Goal: Information Seeking & Learning: Learn about a topic

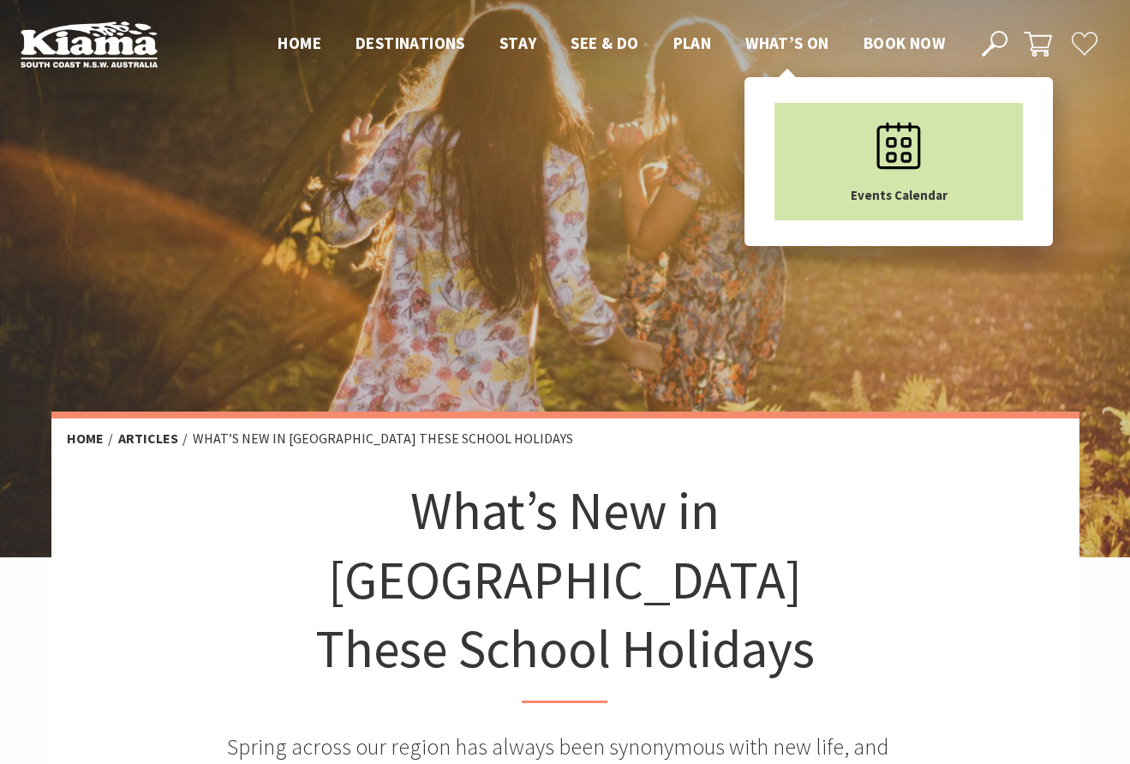
click at [901, 139] on icon "Main Menu" at bounding box center [899, 146] width 86 height 86
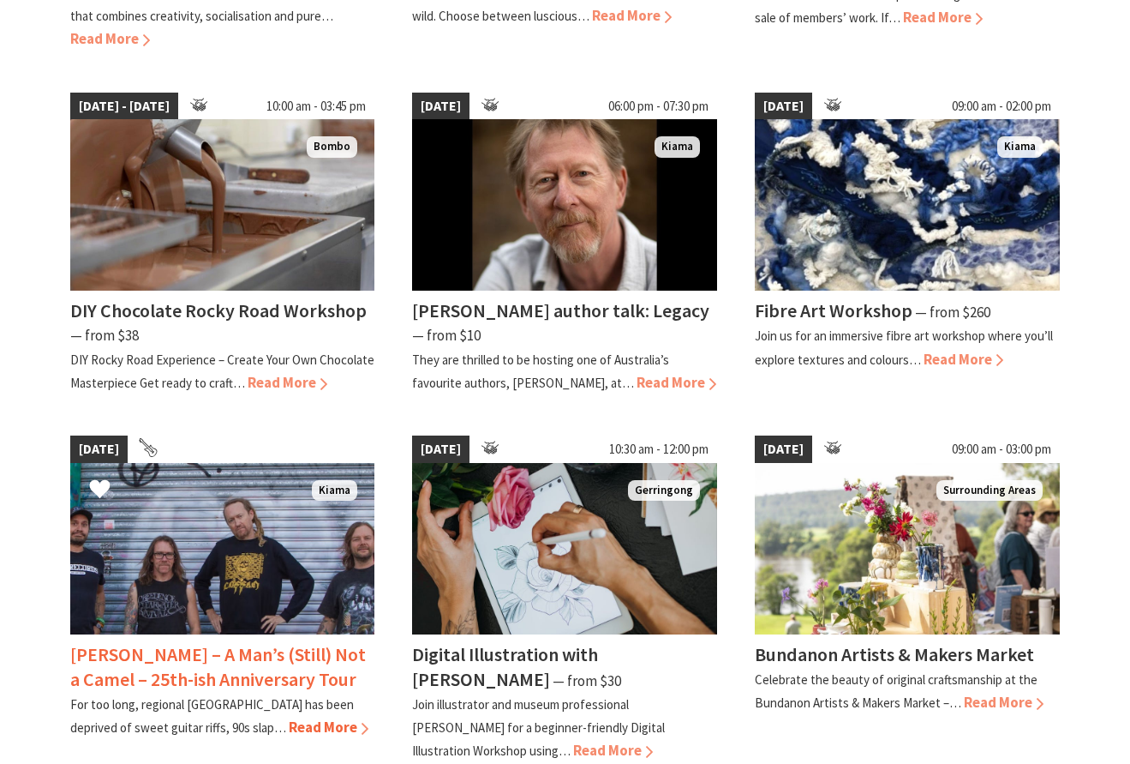
scroll to position [1336, 0]
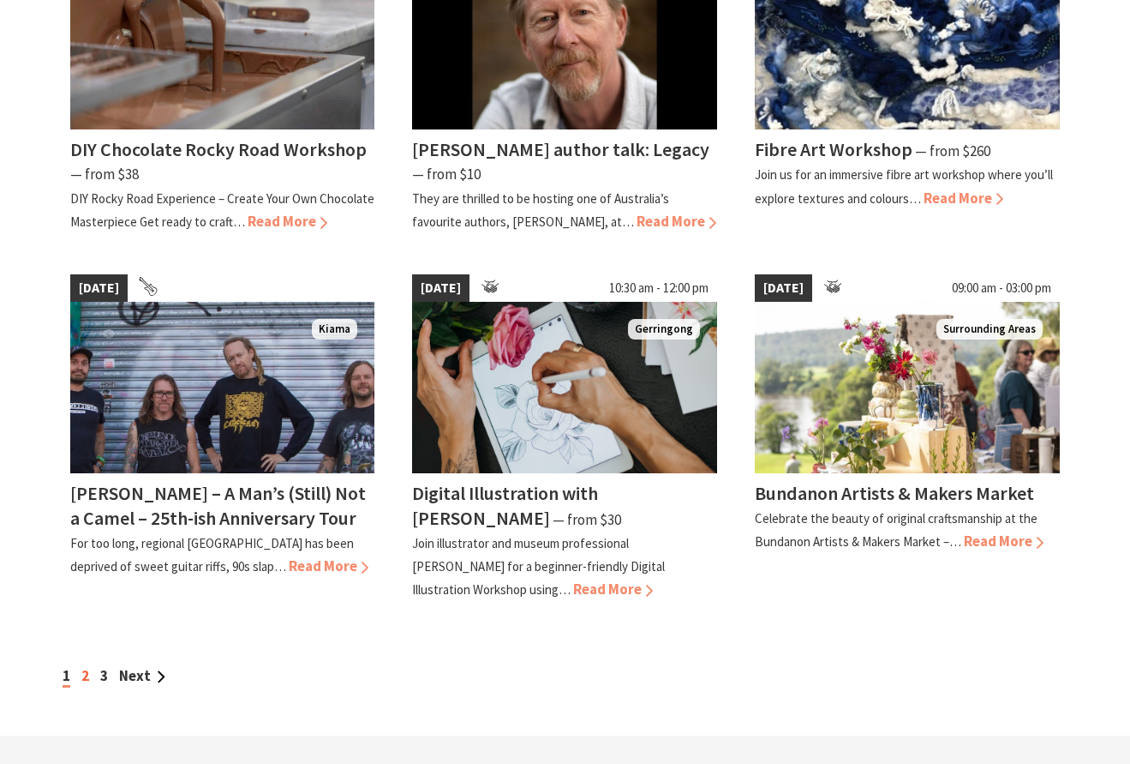
click at [85, 672] on link "2" at bounding box center [85, 675] width 8 height 19
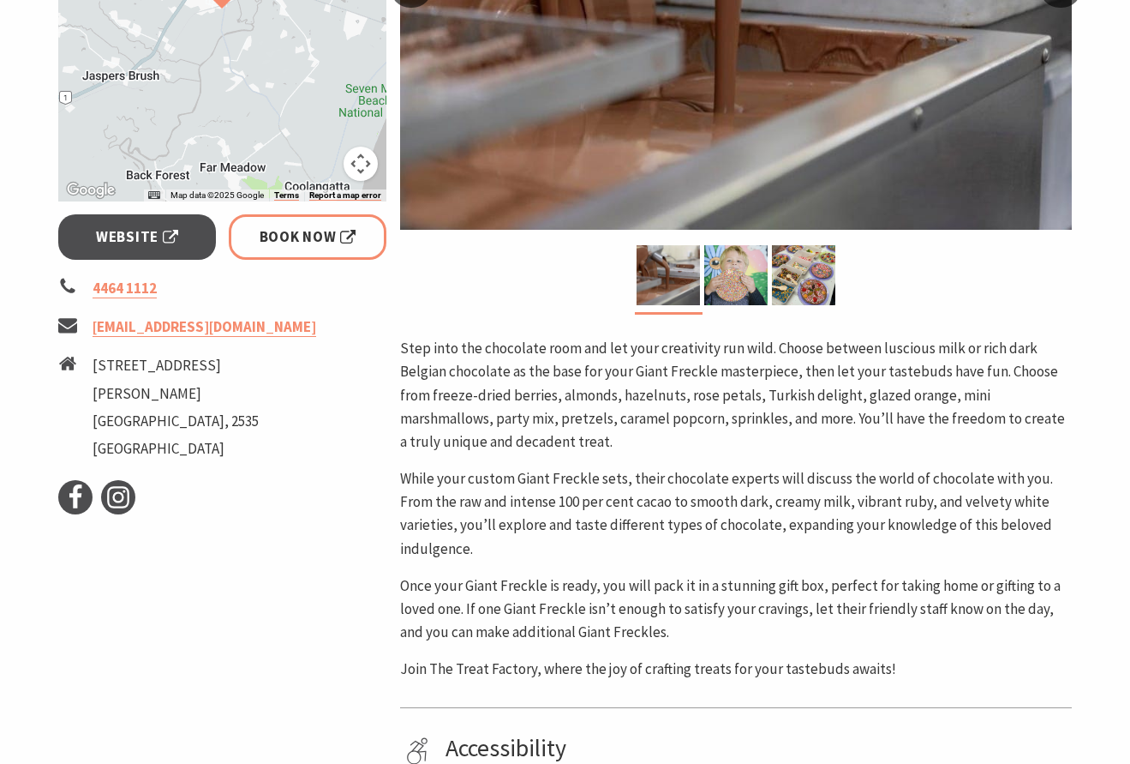
scroll to position [638, 0]
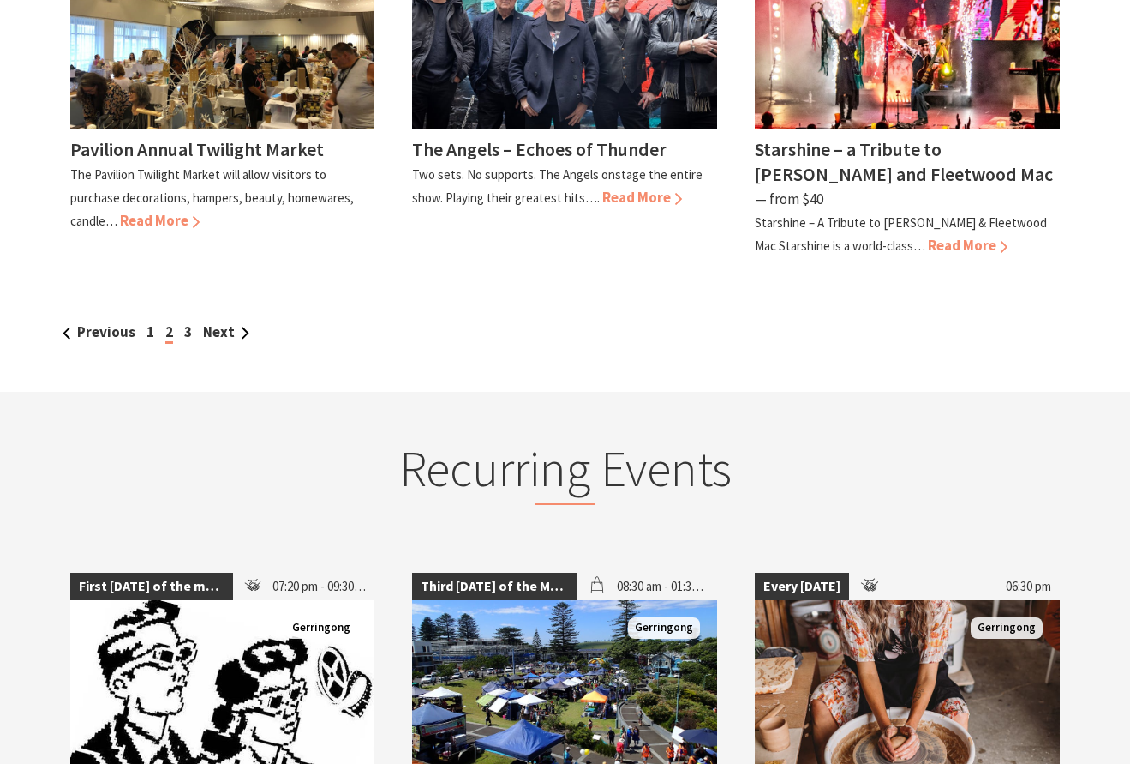
scroll to position [1814, 0]
